Goal: Task Accomplishment & Management: Complete application form

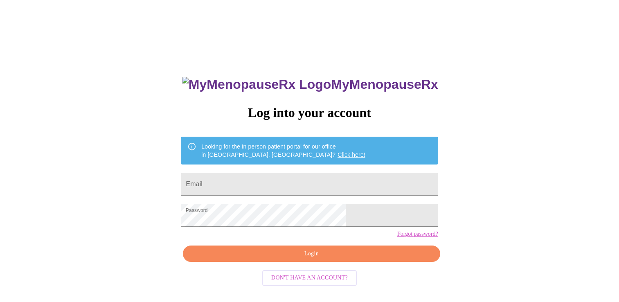
scroll to position [8, 0]
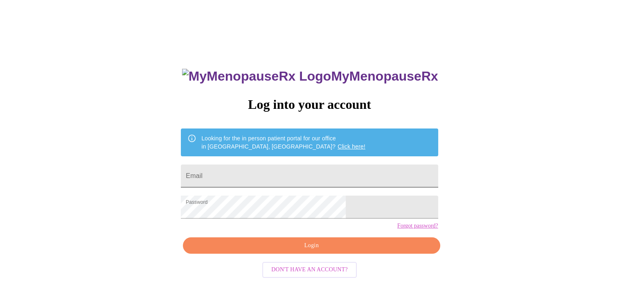
drag, startPoint x: 0, startPoint y: 0, endPoint x: 282, endPoint y: 165, distance: 326.9
click at [282, 166] on input "Email" at bounding box center [309, 176] width 257 height 23
type input "[EMAIL_ADDRESS][DOMAIN_NAME]"
click at [271, 251] on span "Login" at bounding box center [311, 246] width 238 height 10
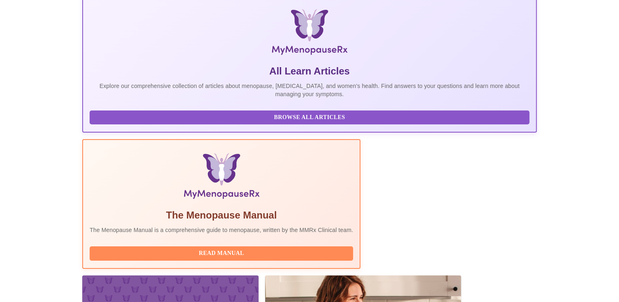
scroll to position [246, 0]
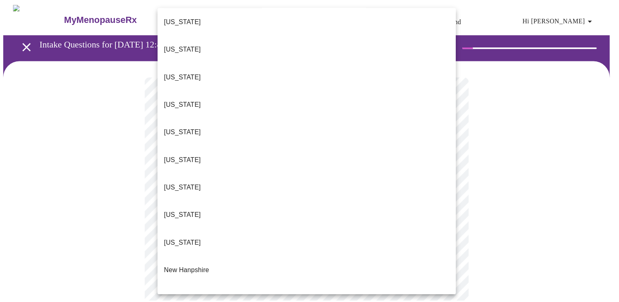
scroll to position [573, 0]
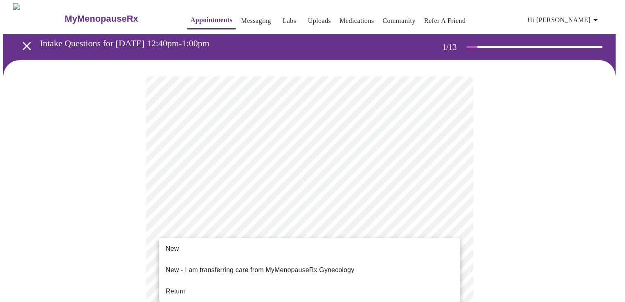
click at [205, 286] on li "Return" at bounding box center [309, 291] width 301 height 15
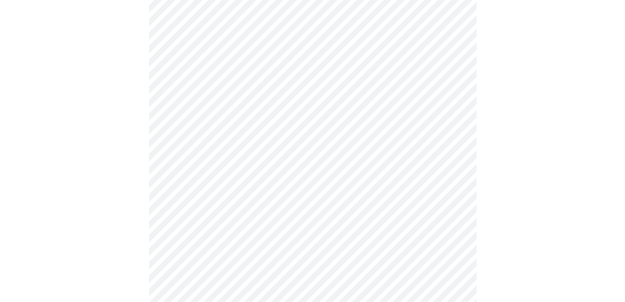
scroll to position [0, 0]
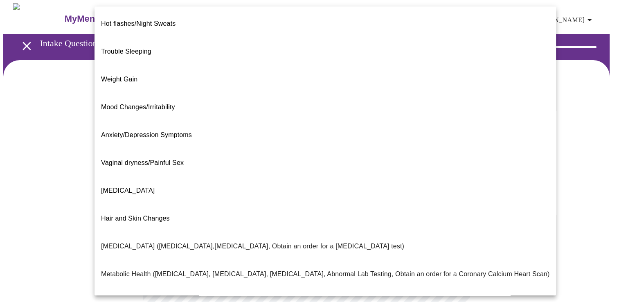
click at [417, 168] on body "MyMenopauseRx Appointments Messaging Labs Uploads Medications Community Refer a…" at bounding box center [309, 249] width 613 height 492
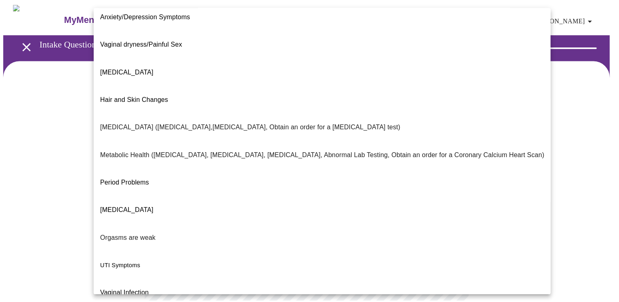
scroll to position [122, 0]
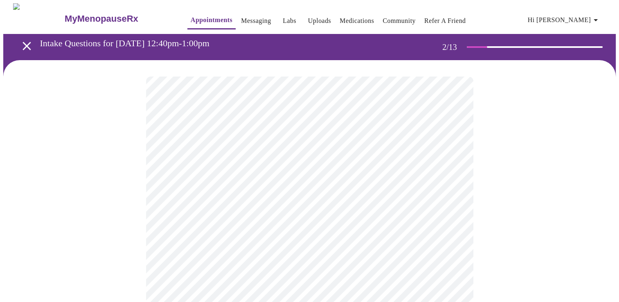
scroll to position [41, 0]
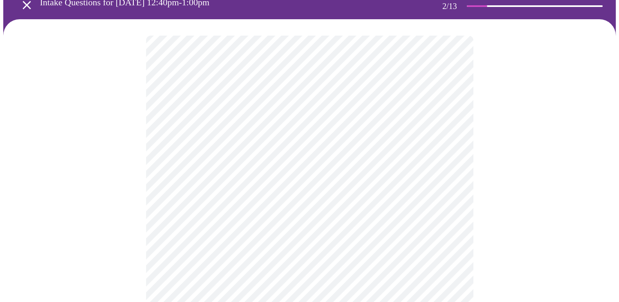
click at [242, 210] on body "MyMenopauseRx Appointments Messaging Labs Uploads Medications Community Refer a…" at bounding box center [309, 205] width 613 height 487
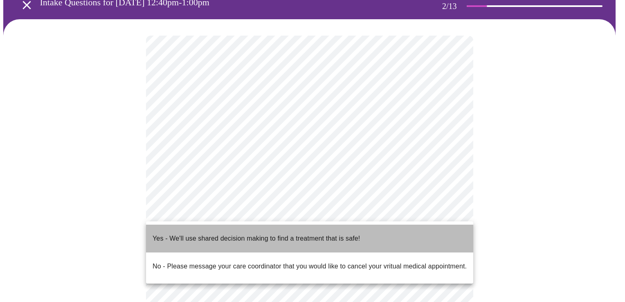
click at [237, 234] on p "Yes - We'll use shared decision making to find a treatment that is safe!" at bounding box center [257, 239] width 208 height 10
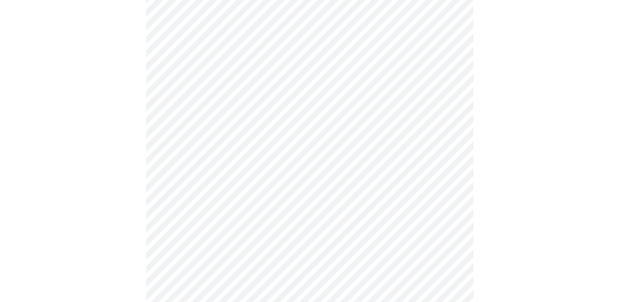
scroll to position [0, 0]
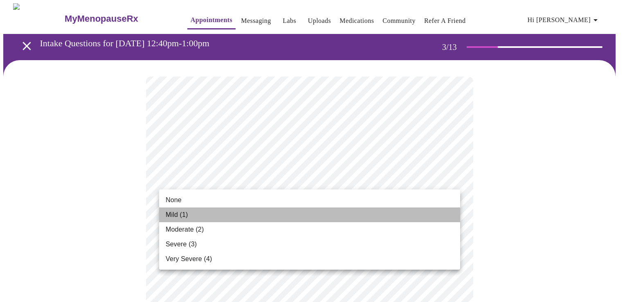
click at [350, 208] on li "Mild (1)" at bounding box center [309, 215] width 301 height 15
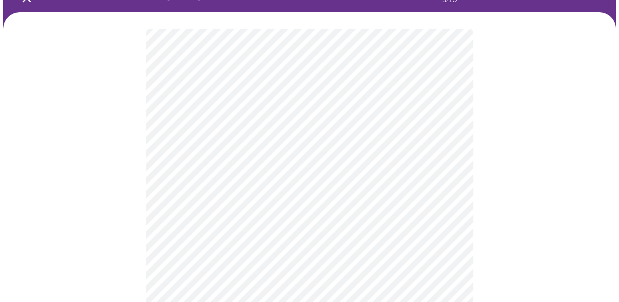
scroll to position [82, 0]
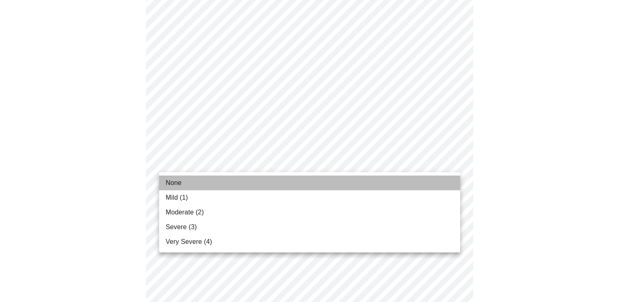
click at [352, 184] on li "None" at bounding box center [309, 183] width 301 height 15
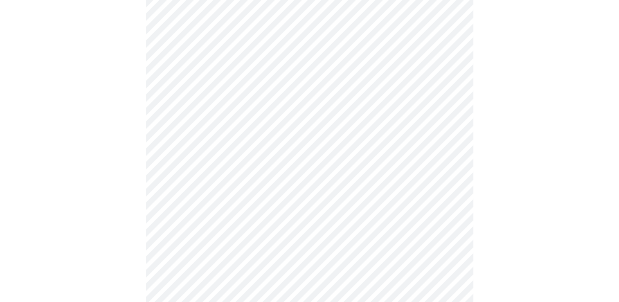
scroll to position [123, 0]
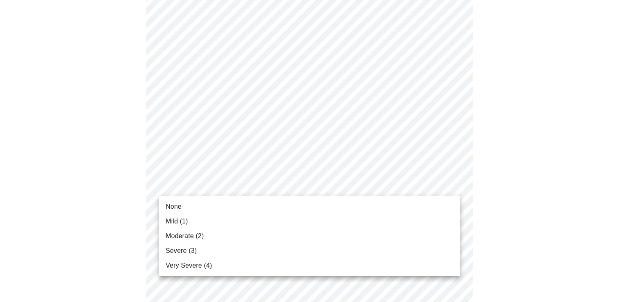
click at [339, 205] on li "None" at bounding box center [309, 206] width 301 height 15
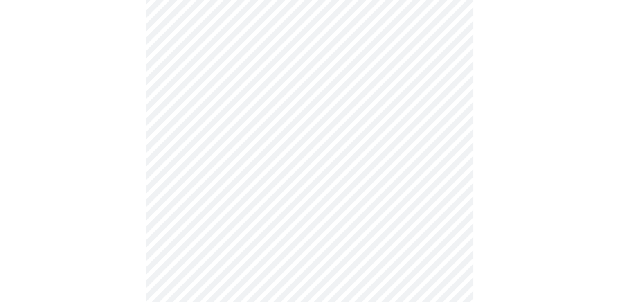
scroll to position [205, 0]
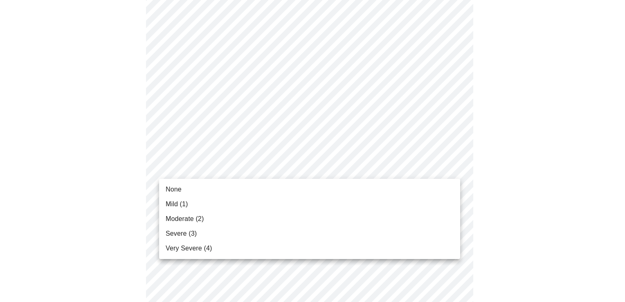
click at [341, 189] on li "None" at bounding box center [309, 189] width 301 height 15
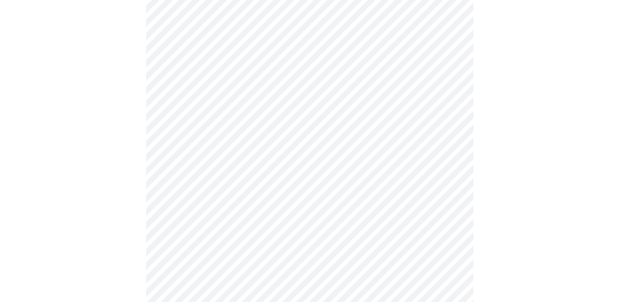
scroll to position [287, 0]
click at [342, 134] on body "MyMenopauseRx Appointments Messaging Labs Uploads Medications Community Refer a…" at bounding box center [309, 238] width 613 height 1043
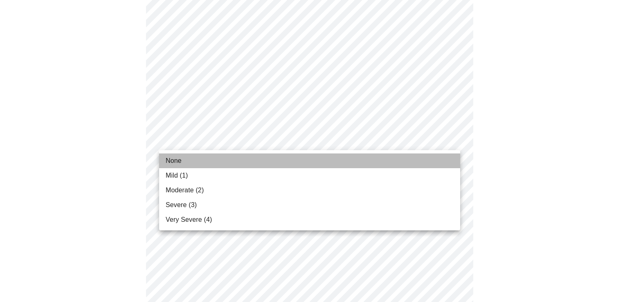
click at [327, 161] on li "None" at bounding box center [309, 160] width 301 height 15
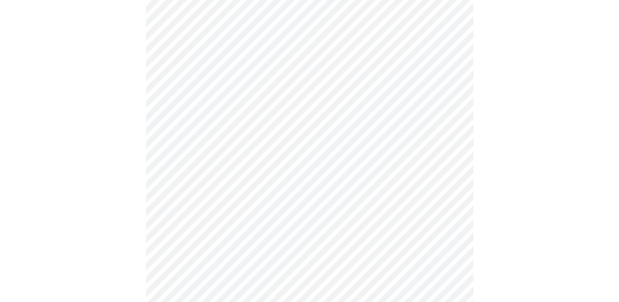
click at [320, 184] on body "MyMenopauseRx Appointments Messaging Labs Uploads Medications Community Refer a…" at bounding box center [309, 232] width 613 height 1031
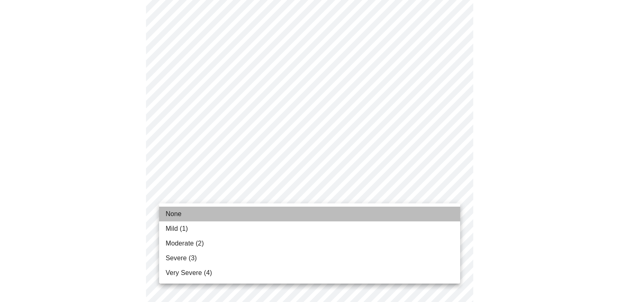
click at [308, 214] on li "None" at bounding box center [309, 214] width 301 height 15
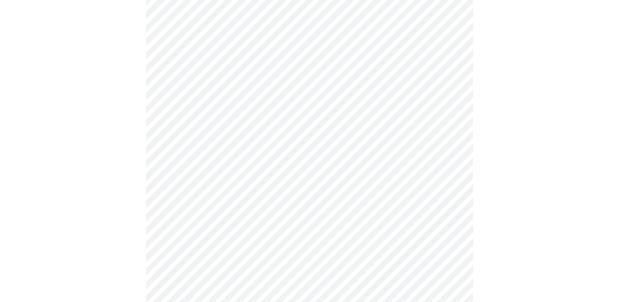
scroll to position [409, 0]
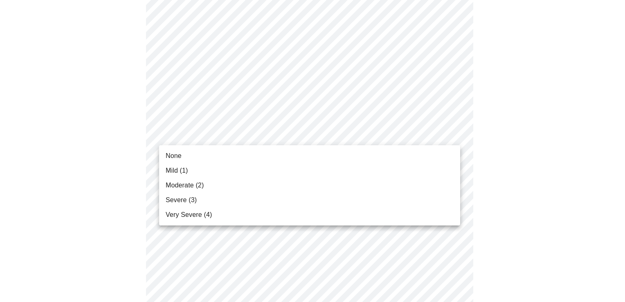
click at [329, 132] on body "MyMenopauseRx Appointments Messaging Labs Uploads Medications Community Refer a…" at bounding box center [312, 104] width 619 height 1020
click at [313, 177] on li "Mild (1)" at bounding box center [309, 170] width 301 height 15
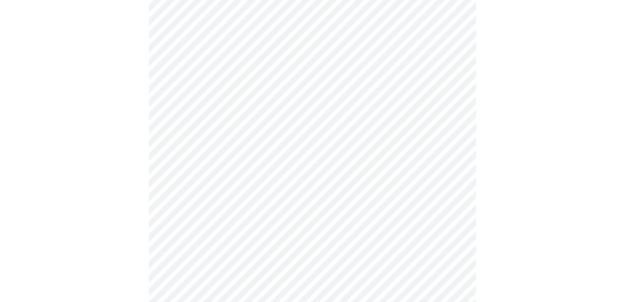
click at [305, 196] on body "MyMenopauseRx Appointments Messaging Labs Uploads Medications Community Refer a…" at bounding box center [312, 98] width 619 height 1008
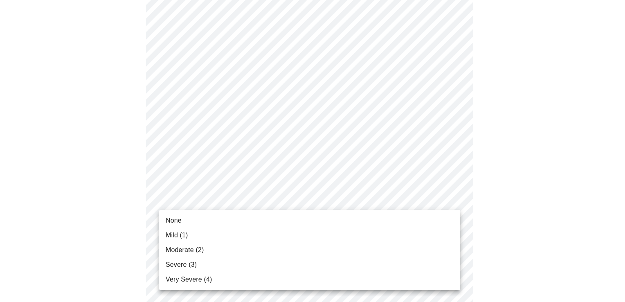
click at [290, 236] on li "Mild (1)" at bounding box center [309, 235] width 301 height 15
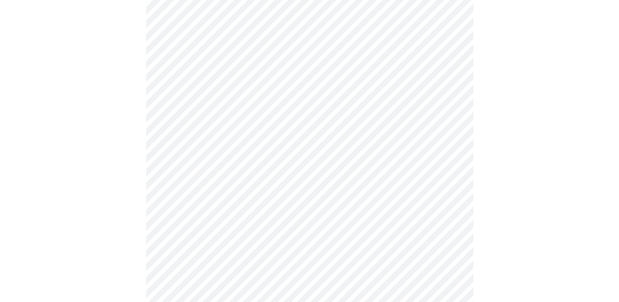
scroll to position [532, 0]
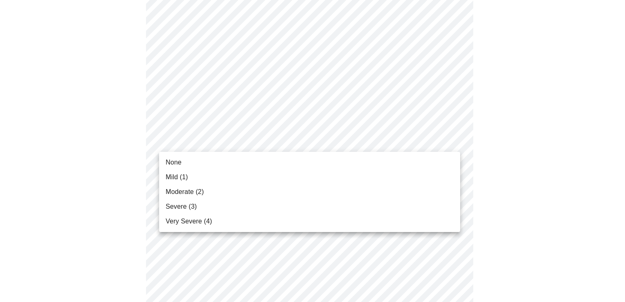
click at [297, 160] on li "None" at bounding box center [309, 162] width 301 height 15
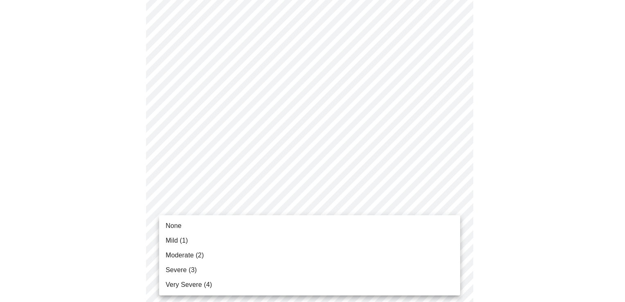
click at [273, 228] on li "None" at bounding box center [309, 226] width 301 height 15
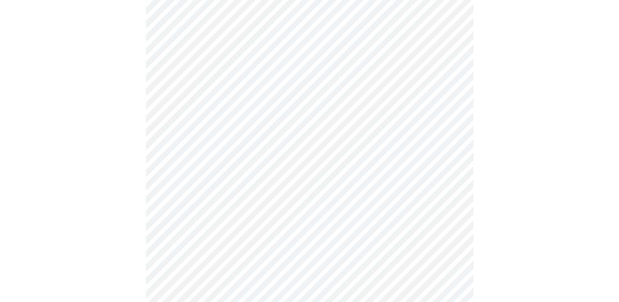
scroll to position [655, 0]
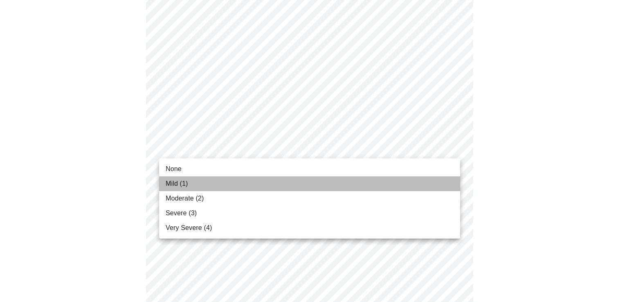
click at [283, 182] on li "Mild (1)" at bounding box center [309, 183] width 301 height 15
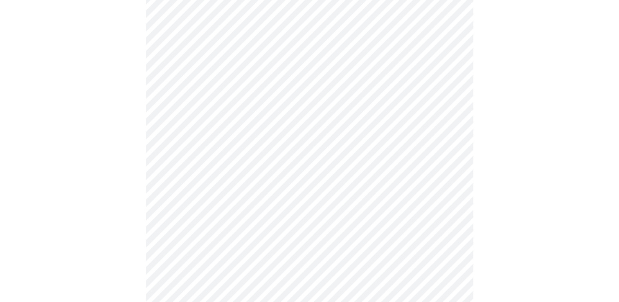
scroll to position [327, 0]
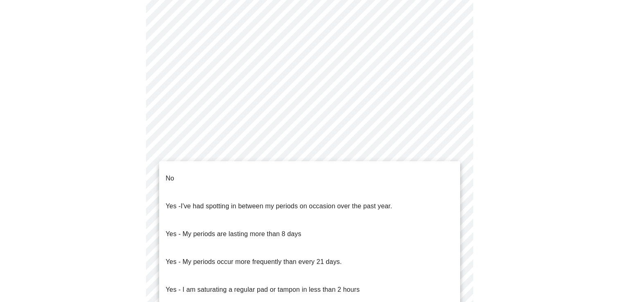
click at [357, 169] on body "MyMenopauseRx Appointments Messaging Labs Uploads Medications Community Refer a…" at bounding box center [312, 79] width 619 height 807
click at [348, 182] on li "No" at bounding box center [309, 179] width 301 height 28
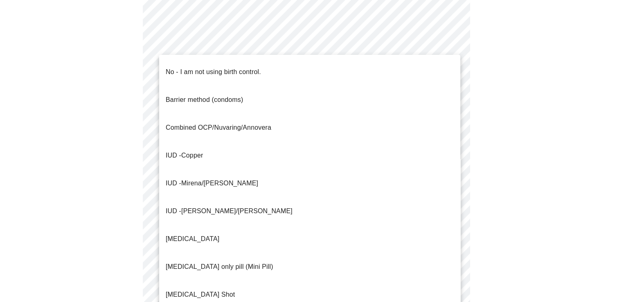
click at [350, 232] on body "MyMenopauseRx Appointments Messaging Labs Uploads Medications Community Refer a…" at bounding box center [309, 77] width 613 height 802
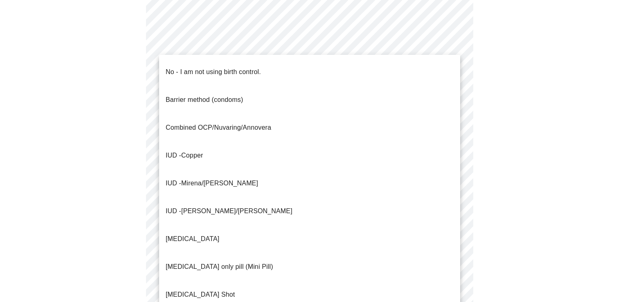
click at [341, 61] on li "No - I am not using birth control." at bounding box center [309, 72] width 301 height 28
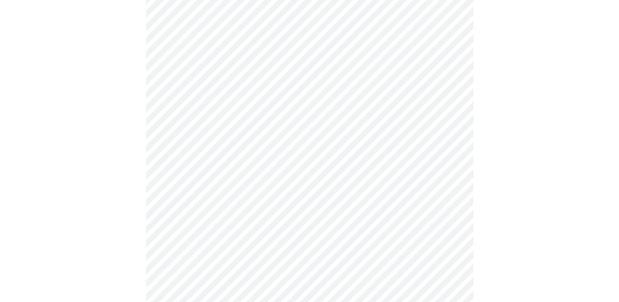
scroll to position [450, 0]
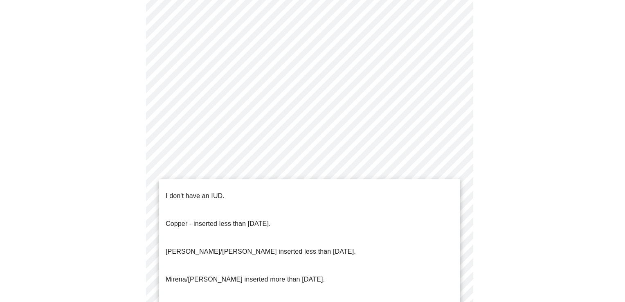
click at [326, 186] on li "I don't have an IUD." at bounding box center [309, 196] width 301 height 28
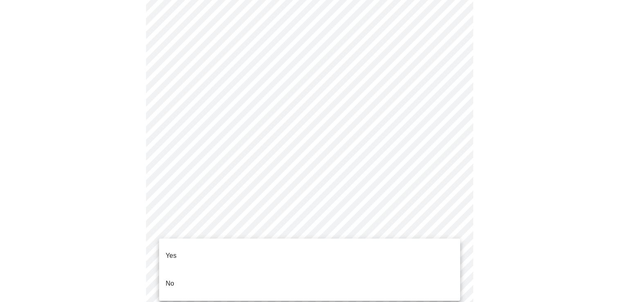
click at [290, 271] on li "No" at bounding box center [309, 284] width 301 height 28
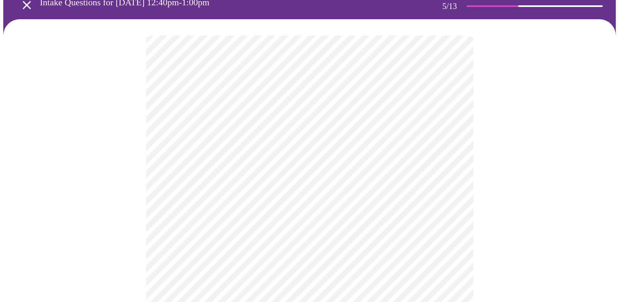
scroll to position [82, 0]
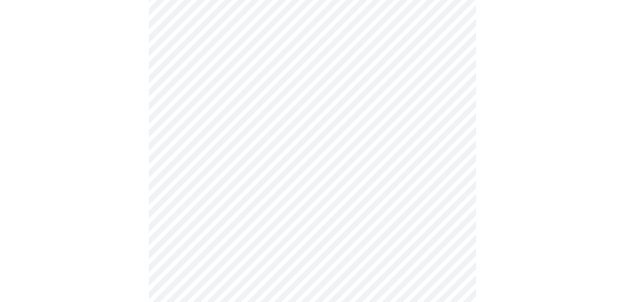
click at [434, 194] on body "MyMenopauseRx Appointments Messaging Labs Uploads Medications Community Refer a…" at bounding box center [312, 223] width 619 height 605
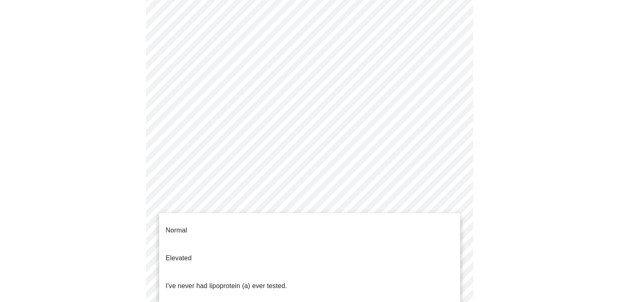
click at [316, 272] on li "I've never had lipoprotein (a) ever tested." at bounding box center [309, 286] width 301 height 28
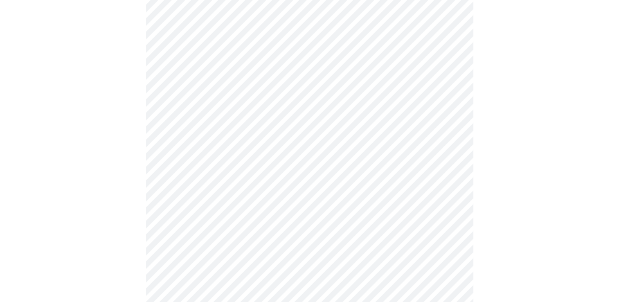
scroll to position [2129, 0]
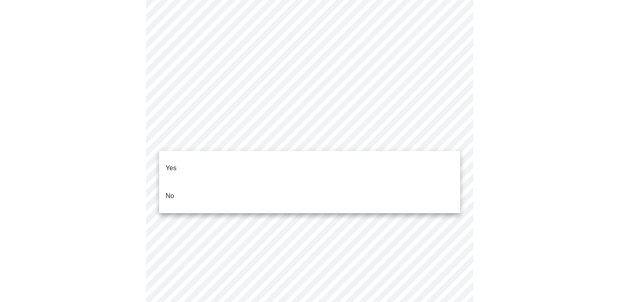
click at [320, 185] on li "No" at bounding box center [309, 196] width 301 height 28
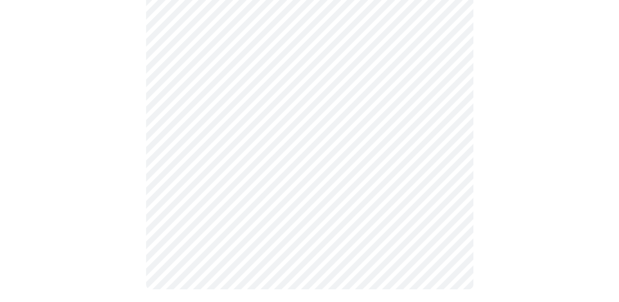
scroll to position [0, 0]
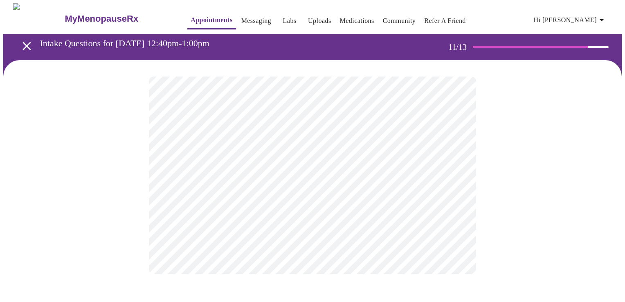
click at [52, 183] on div at bounding box center [312, 175] width 619 height 230
click at [552, 183] on div at bounding box center [312, 175] width 619 height 230
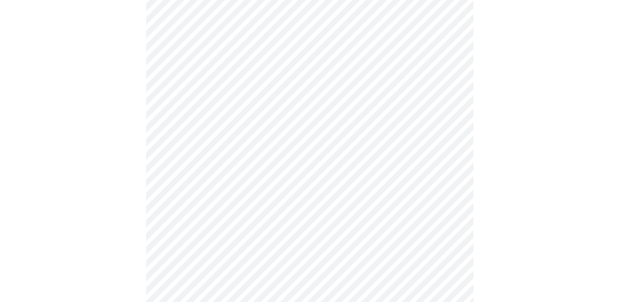
scroll to position [573, 0]
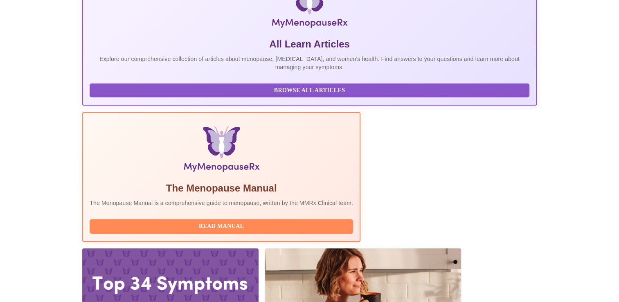
scroll to position [164, 0]
